Goal: Find specific page/section: Find specific page/section

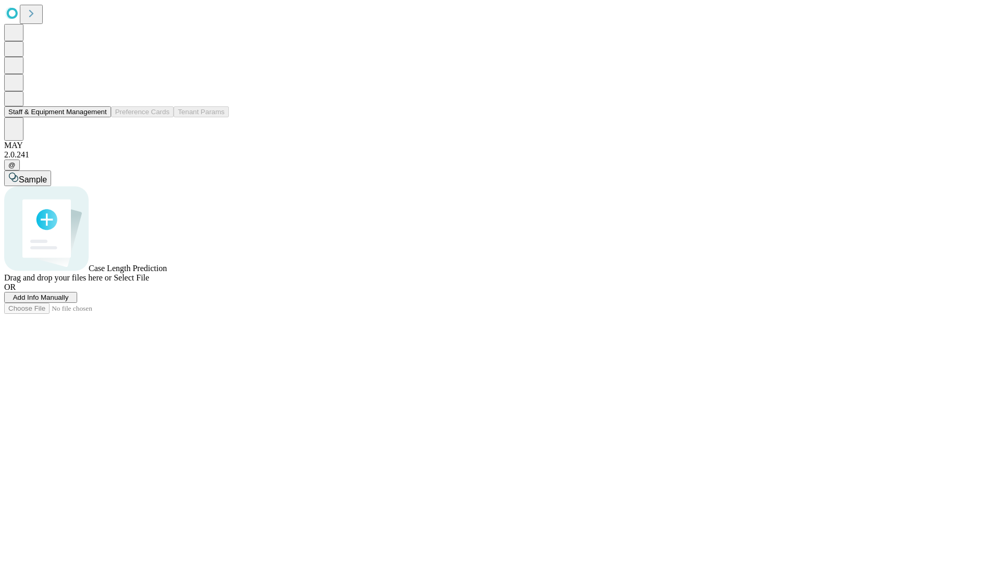
click at [100, 117] on button "Staff & Equipment Management" at bounding box center [57, 111] width 107 height 11
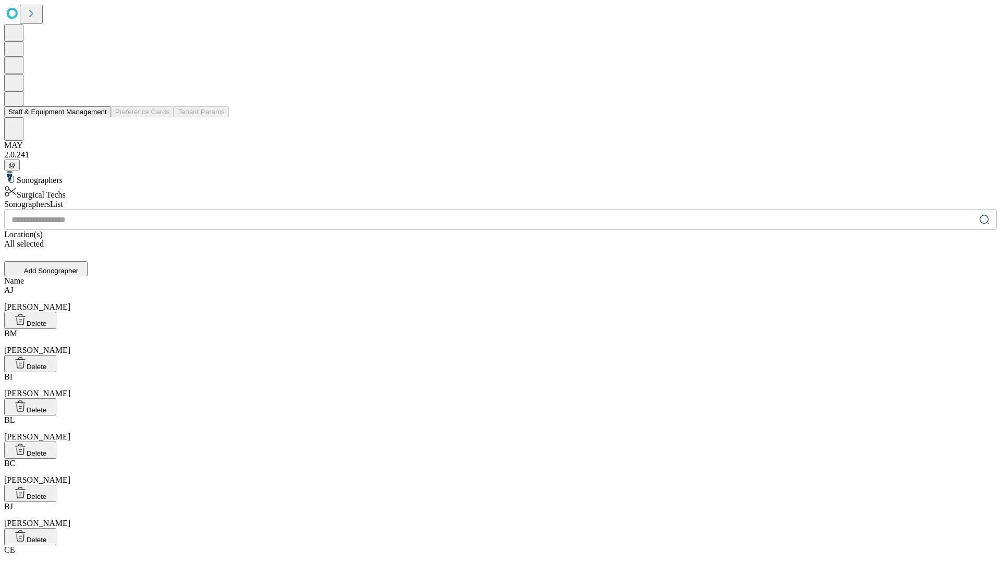
click at [100, 117] on button "Staff & Equipment Management" at bounding box center [57, 111] width 107 height 11
